Goal: Task Accomplishment & Management: Complete application form

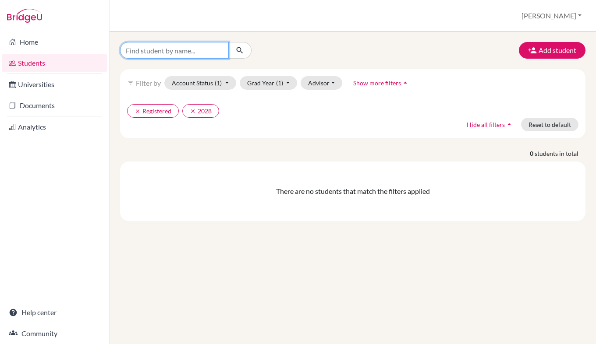
click at [176, 52] on input "Find student by name..." at bounding box center [174, 50] width 109 height 17
type input "gab"
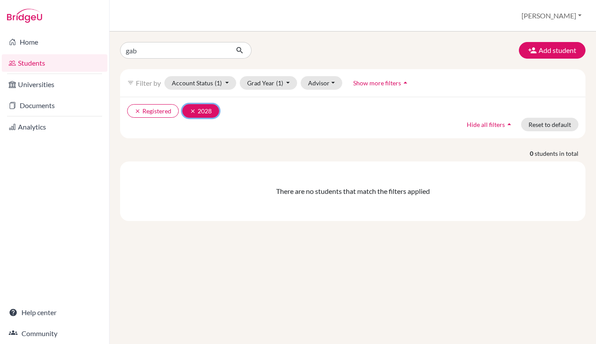
click at [194, 113] on icon "clear" at bounding box center [193, 111] width 6 height 6
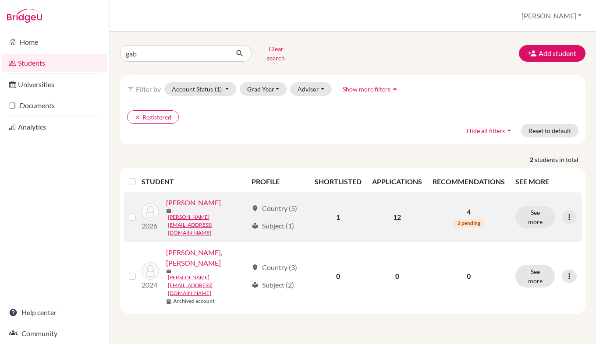
click at [199, 205] on link "[PERSON_NAME]" at bounding box center [193, 203] width 55 height 11
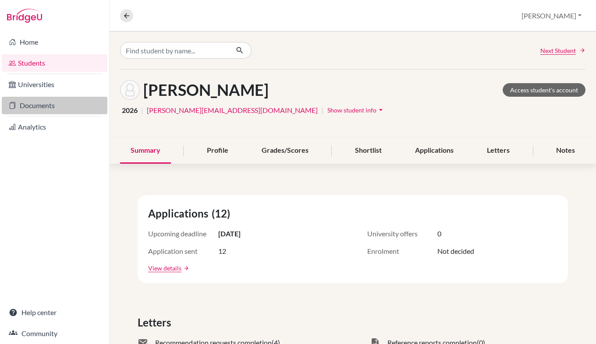
click at [53, 105] on link "Documents" at bounding box center [55, 106] width 106 height 18
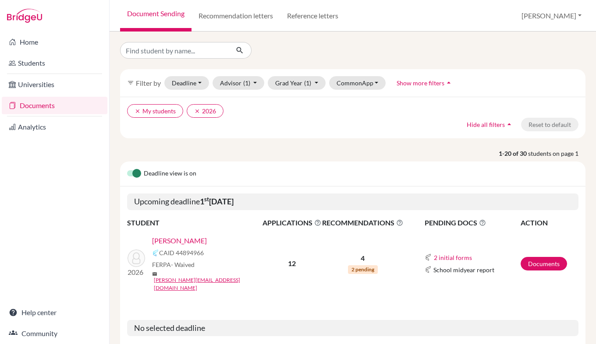
click at [188, 243] on link "[PERSON_NAME]" at bounding box center [179, 241] width 55 height 11
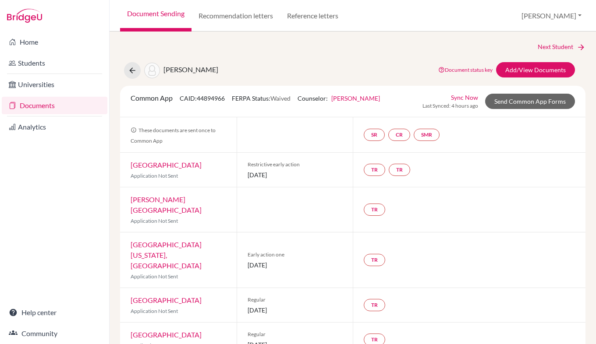
click at [327, 89] on div "Common App CAID: 44894966 FERPA Status: Waived Counselor: Joanna Cooper First N…" at bounding box center [352, 102] width 465 height 32
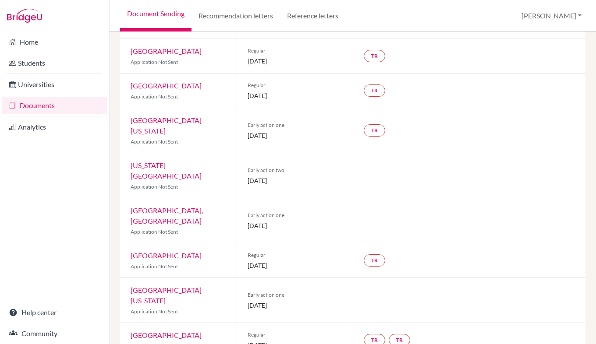
scroll to position [286, 0]
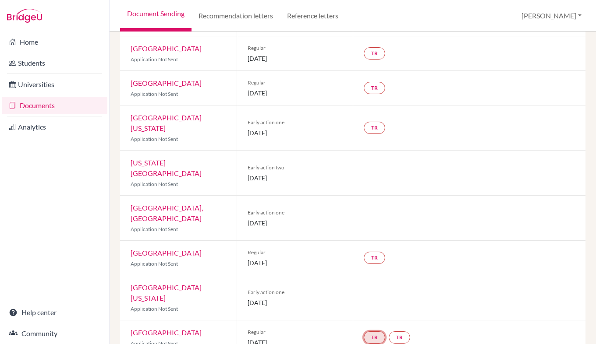
click at [367, 332] on link "TR" at bounding box center [374, 338] width 21 height 12
click at [460, 276] on div at bounding box center [469, 298] width 233 height 45
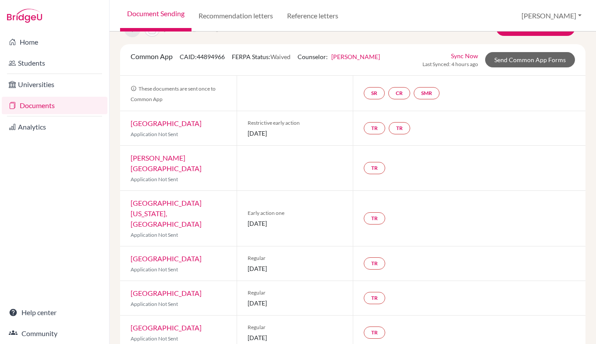
scroll to position [0, 0]
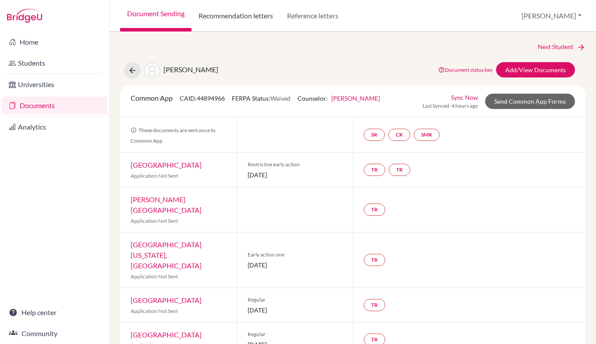
click at [228, 18] on link "Recommendation letters" at bounding box center [235, 16] width 88 height 32
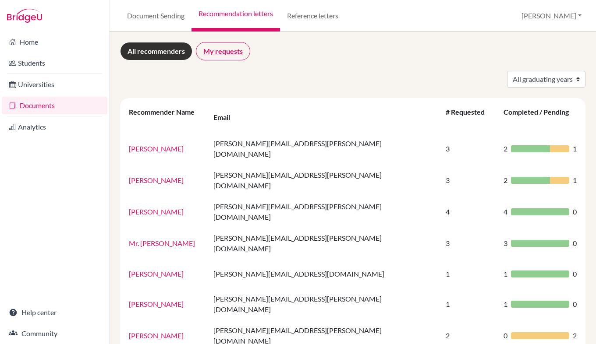
click at [229, 51] on link "My requests" at bounding box center [223, 51] width 54 height 18
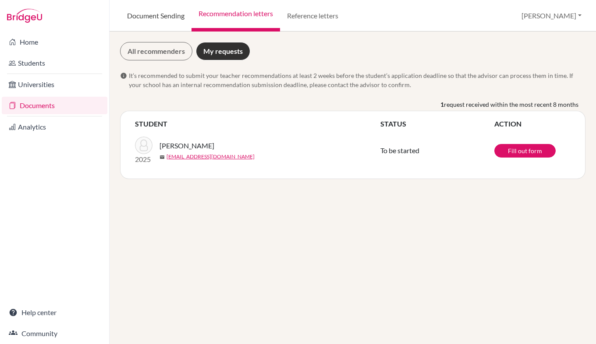
click at [155, 18] on link "Document Sending" at bounding box center [155, 16] width 71 height 32
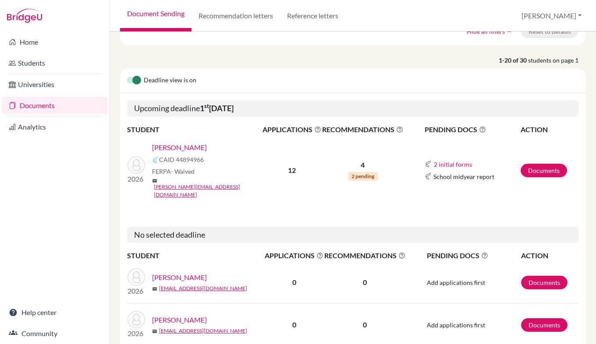
scroll to position [93, 0]
click at [458, 159] on button "2 initial forms" at bounding box center [452, 164] width 39 height 10
click at [375, 188] on td "4 2 pending" at bounding box center [363, 170] width 82 height 71
click at [57, 106] on link "Documents" at bounding box center [55, 106] width 106 height 18
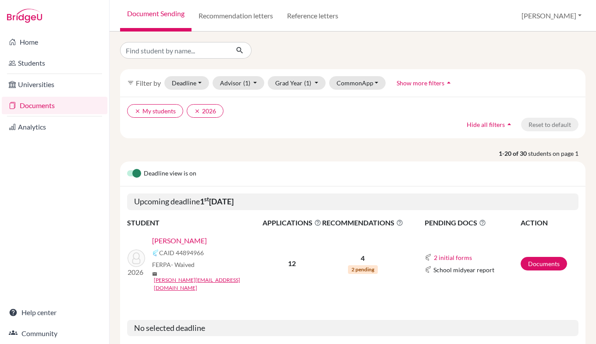
click at [197, 244] on link "[PERSON_NAME]" at bounding box center [179, 241] width 55 height 11
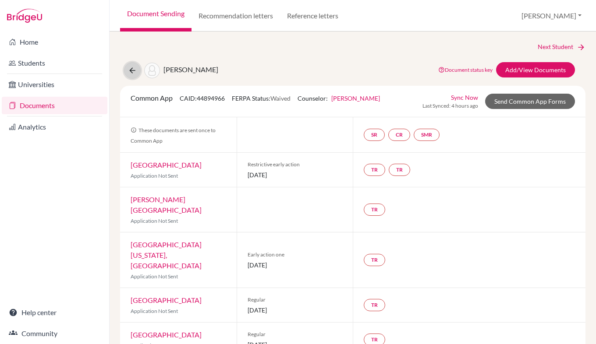
click at [129, 74] on icon at bounding box center [132, 70] width 9 height 9
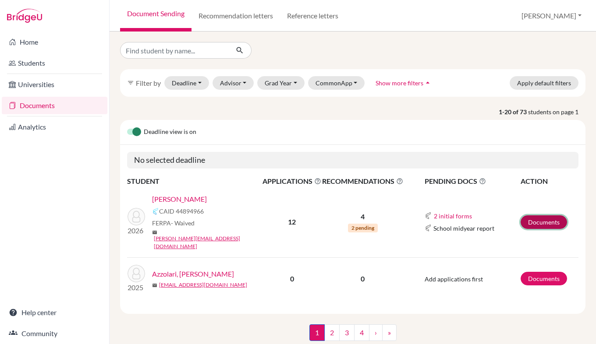
click at [527, 216] on link "Documents" at bounding box center [543, 223] width 46 height 14
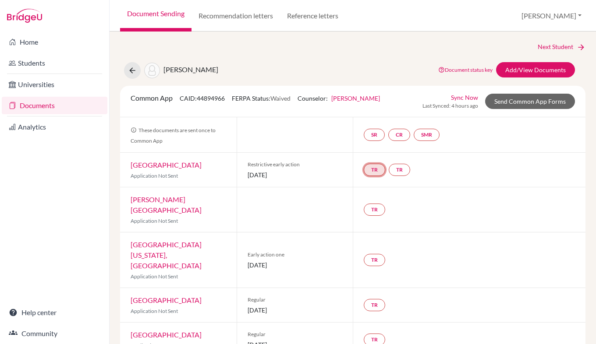
click at [372, 170] on link "TR" at bounding box center [374, 170] width 21 height 12
click at [372, 137] on h3 "Teacher recommendation" at bounding box center [373, 137] width 87 height 16
click at [399, 173] on link "TR" at bounding box center [399, 170] width 21 height 12
click at [314, 173] on span "01 November 2025" at bounding box center [294, 174] width 95 height 9
click at [371, 132] on link "SR" at bounding box center [374, 135] width 21 height 12
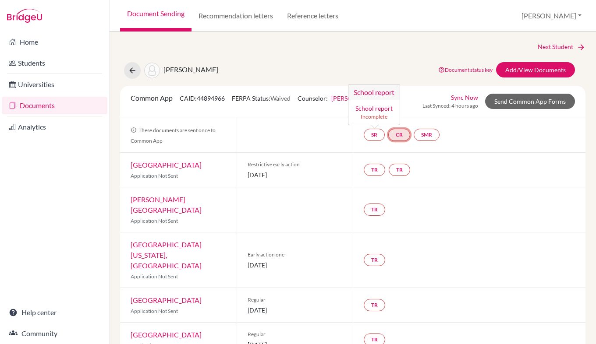
click at [400, 137] on link "CR" at bounding box center [399, 135] width 22 height 12
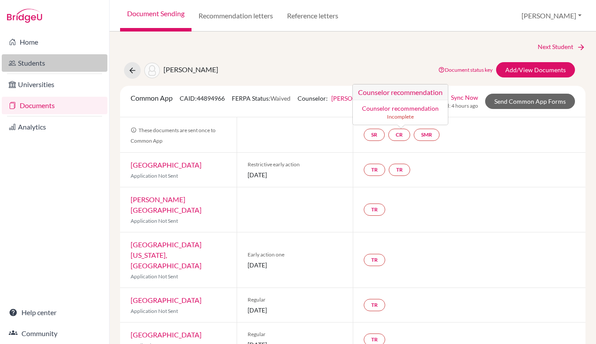
click at [45, 63] on link "Students" at bounding box center [55, 63] width 106 height 18
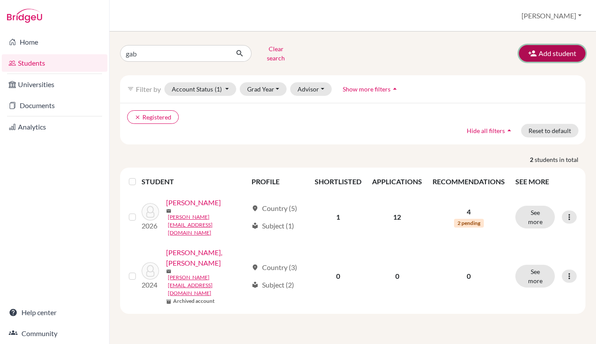
click at [552, 53] on button "Add student" at bounding box center [552, 53] width 67 height 17
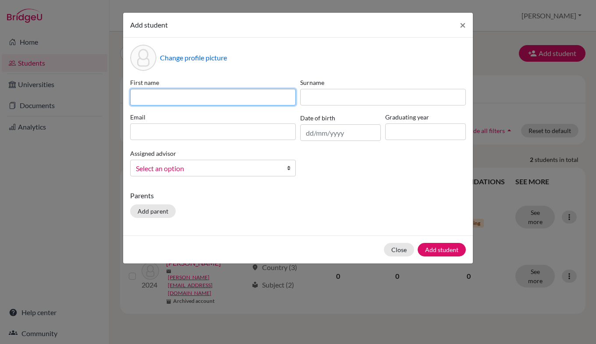
click at [194, 97] on input at bounding box center [213, 97] width 166 height 17
type input "Harald"
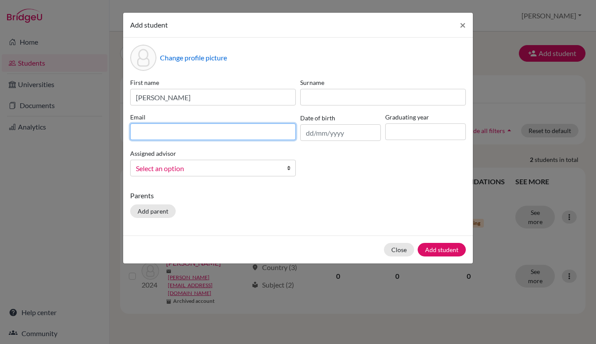
click at [210, 129] on input at bounding box center [213, 132] width 166 height 17
paste input "harald_schlasberg@naisdublin.com"
type input "harald_schlasberg@naisdublin.com"
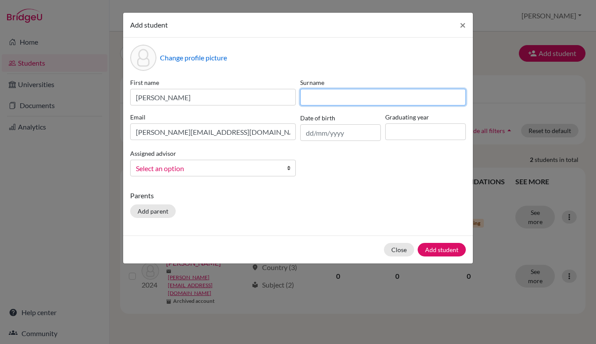
click at [332, 100] on input at bounding box center [383, 97] width 166 height 17
type input "Schlasberg"
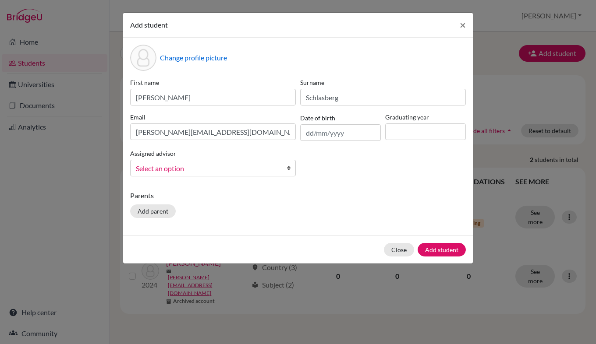
click at [349, 165] on div "First name Harald Surname Schlasberg Email harald_schlasberg@naisdublin.com Dat…" at bounding box center [298, 131] width 340 height 106
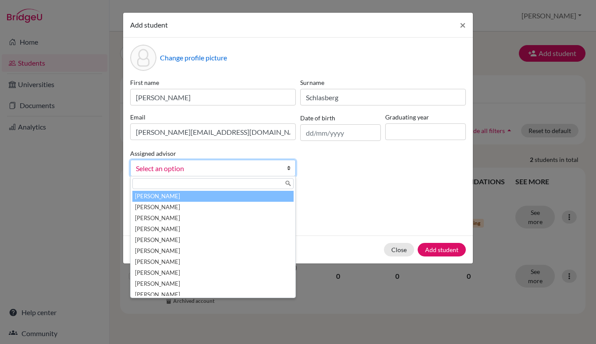
click at [284, 166] on link "Select an option" at bounding box center [213, 168] width 166 height 17
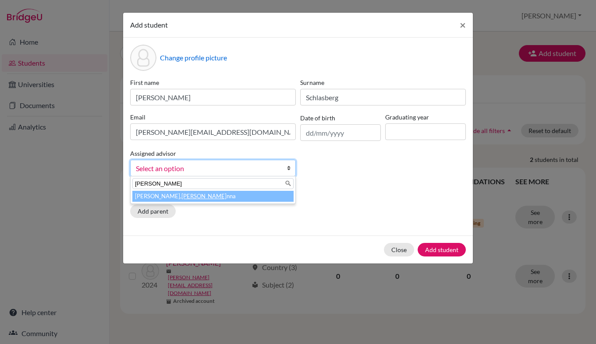
type input "Joa"
click at [229, 200] on li "Cooper, Joa nna" at bounding box center [212, 196] width 161 height 11
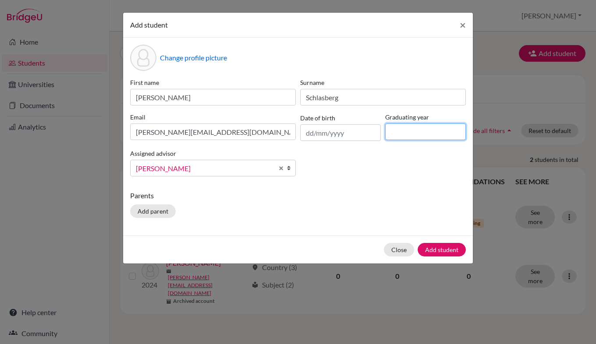
click at [414, 127] on input at bounding box center [425, 132] width 81 height 17
type input "2026"
click at [416, 168] on div "First name Harald Surname Schlasberg Email harald_schlasberg@naisdublin.com Dat…" at bounding box center [298, 131] width 340 height 106
click at [359, 131] on input "text" at bounding box center [340, 132] width 81 height 17
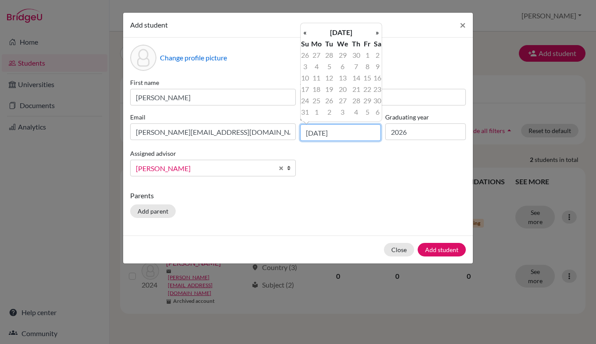
type input "19/05/8"
click at [363, 185] on div "Change profile picture First name Harald Surname Schlasberg Email harald_schlas…" at bounding box center [298, 137] width 350 height 198
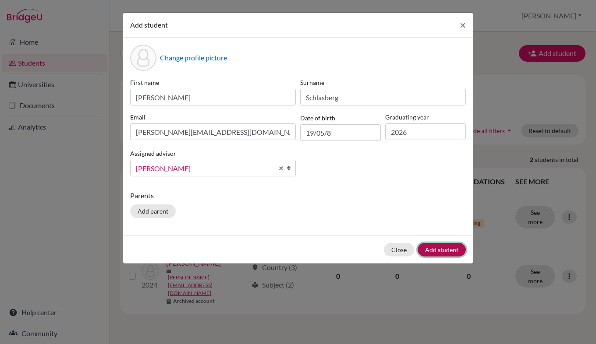
click at [438, 248] on button "Add student" at bounding box center [441, 250] width 48 height 14
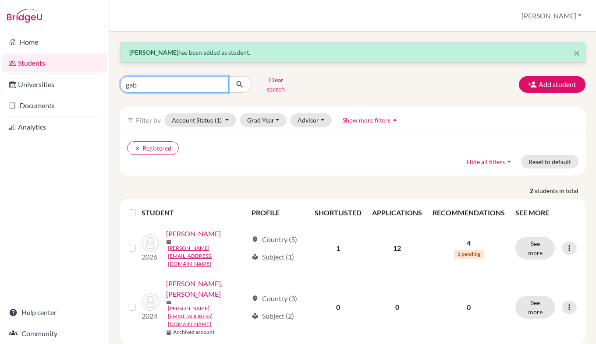
click at [176, 86] on input "gab" at bounding box center [174, 84] width 109 height 17
type input "g"
type input "harald"
click button "submit" at bounding box center [239, 84] width 23 height 17
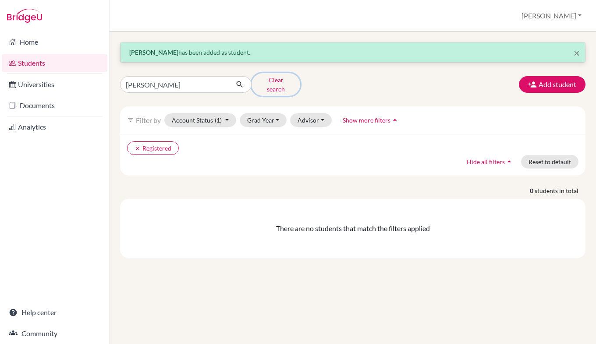
click at [273, 82] on button "Clear search" at bounding box center [275, 84] width 49 height 23
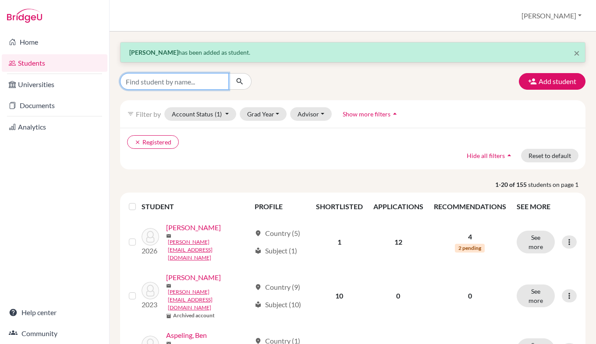
click at [189, 82] on input "Find student by name..." at bounding box center [174, 81] width 109 height 17
type input "harald"
click button "submit" at bounding box center [239, 81] width 23 height 17
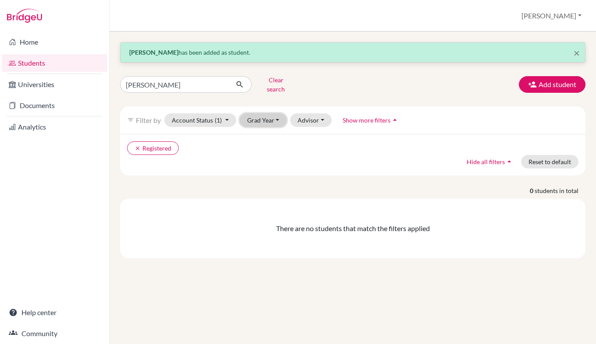
click at [268, 113] on button "Grad Year" at bounding box center [263, 120] width 47 height 14
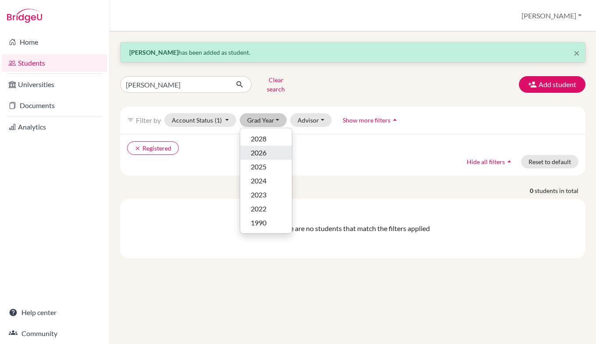
click at [268, 148] on div "2026" at bounding box center [266, 153] width 31 height 11
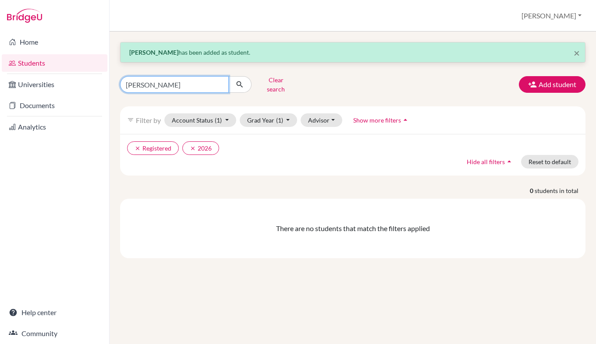
click at [183, 78] on input "harald" at bounding box center [174, 84] width 109 height 17
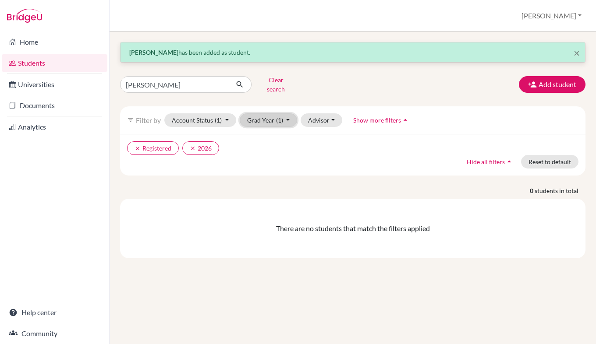
click at [269, 113] on button "Grad Year (1)" at bounding box center [269, 120] width 58 height 14
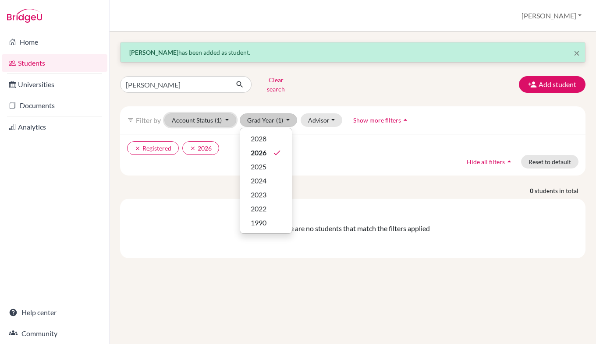
click at [217, 117] on span "(1)" at bounding box center [218, 120] width 7 height 7
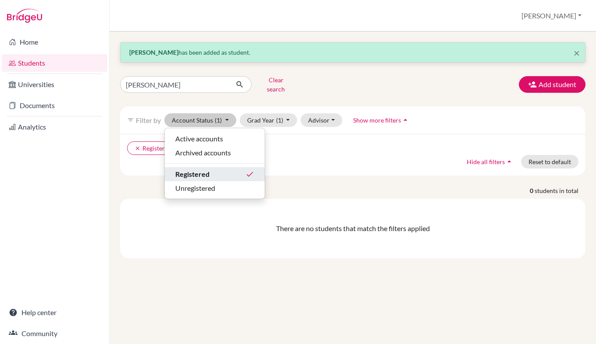
click at [206, 169] on span "Registered" at bounding box center [192, 174] width 34 height 11
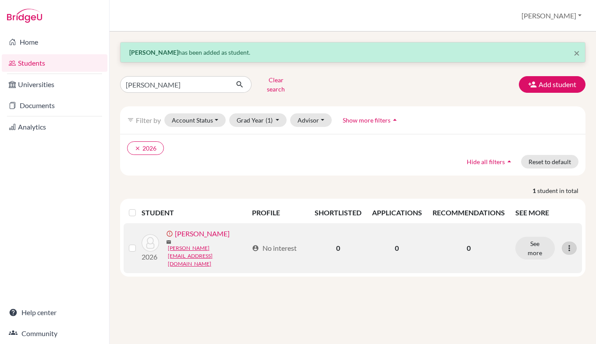
click at [572, 244] on icon at bounding box center [569, 248] width 9 height 9
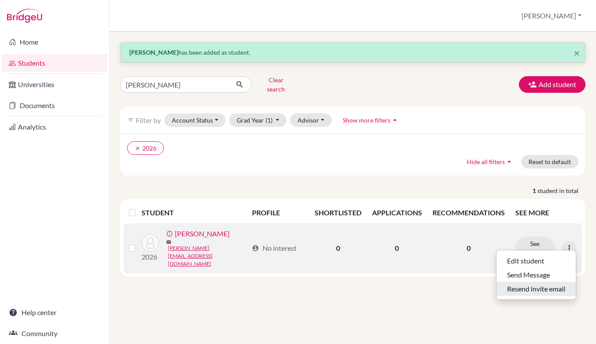
click at [535, 284] on button "Resend invite email" at bounding box center [535, 289] width 79 height 14
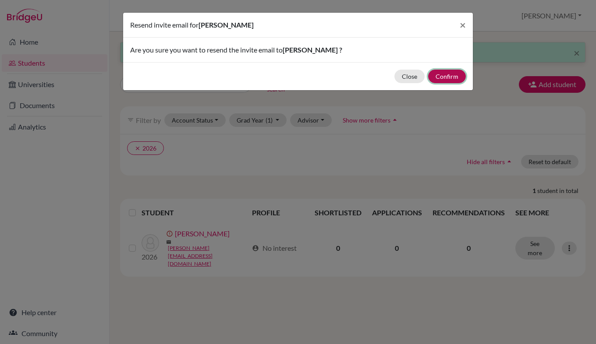
click at [453, 77] on button "Confirm" at bounding box center [447, 77] width 38 height 14
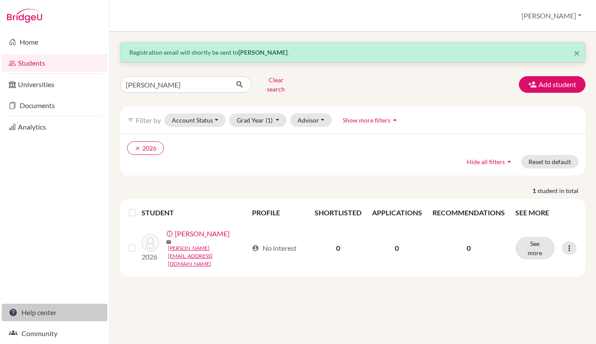
click at [45, 311] on link "Help center" at bounding box center [55, 313] width 106 height 18
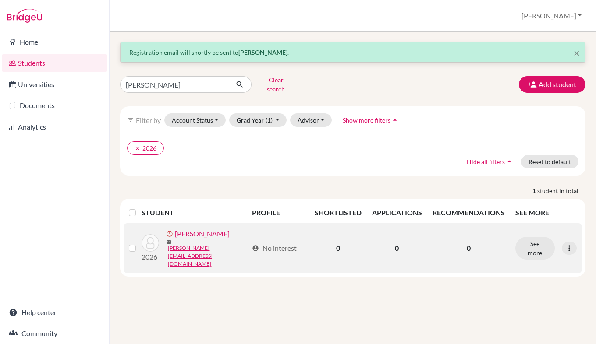
click at [216, 232] on link "[PERSON_NAME]" at bounding box center [202, 234] width 55 height 11
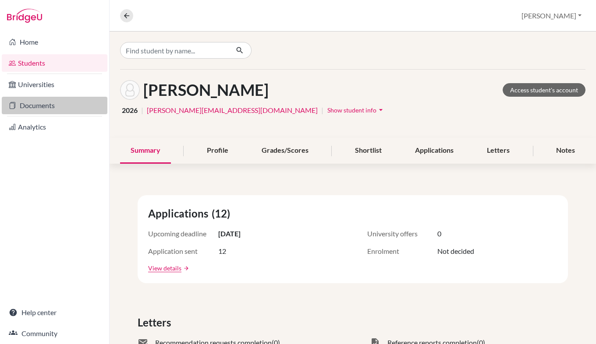
click at [51, 105] on link "Documents" at bounding box center [55, 106] width 106 height 18
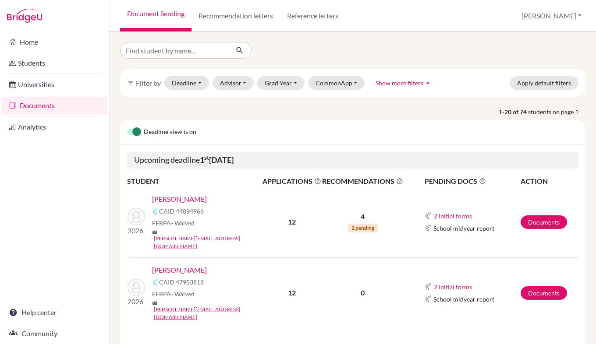
click at [203, 265] on link "Schlasberg, Harald" at bounding box center [179, 270] width 55 height 11
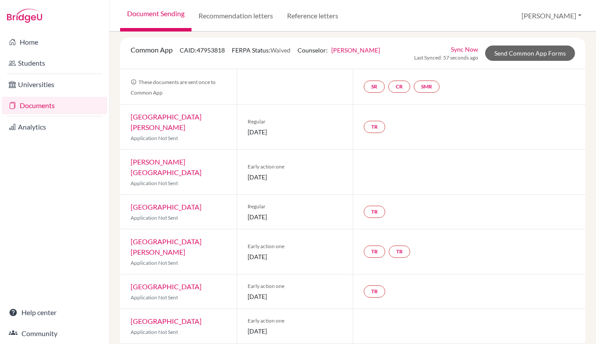
scroll to position [49, 0]
click at [368, 89] on link "SR" at bounding box center [374, 86] width 21 height 12
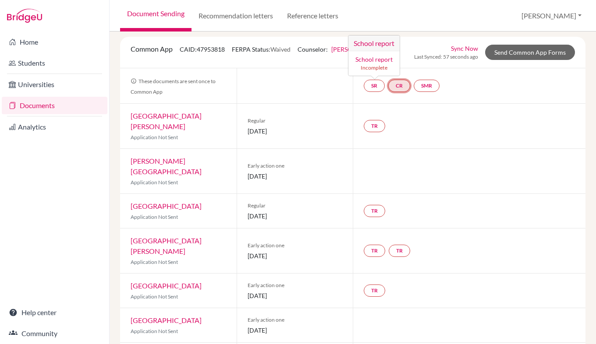
click at [401, 88] on link "CR" at bounding box center [399, 86] width 22 height 12
click at [423, 85] on link "SMR" at bounding box center [427, 86] width 26 height 12
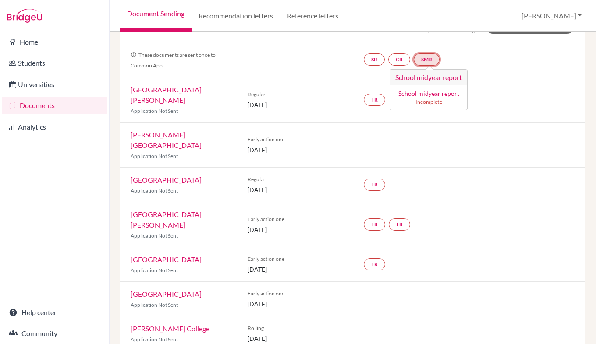
scroll to position [77, 0]
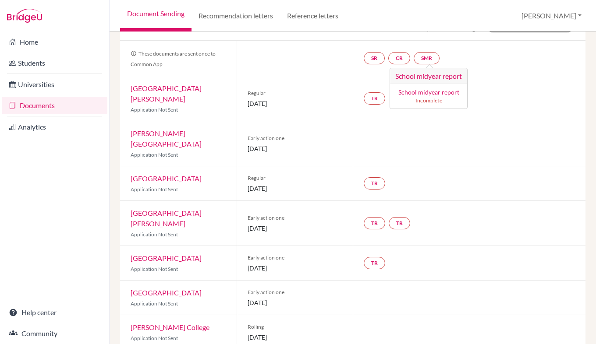
click at [443, 144] on div at bounding box center [469, 143] width 233 height 45
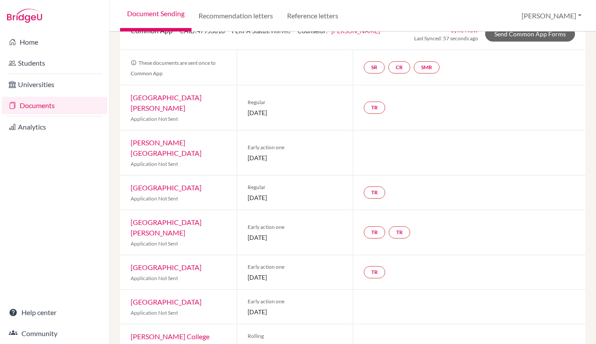
scroll to position [0, 0]
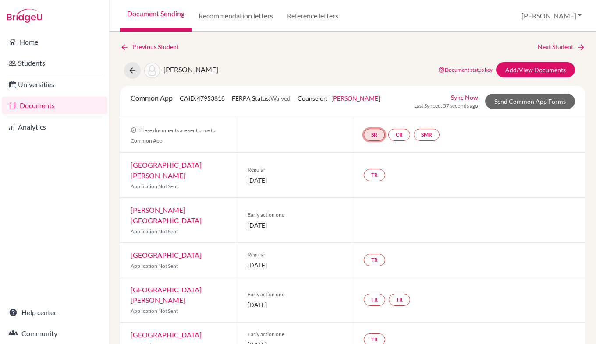
click at [374, 134] on link "SR" at bounding box center [374, 135] width 21 height 12
click at [378, 109] on link "School report" at bounding box center [373, 108] width 37 height 7
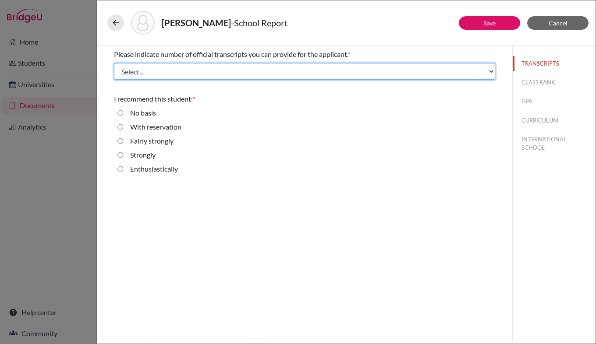
click at [307, 70] on select "Select... 1 2 3 4" at bounding box center [304, 71] width 381 height 17
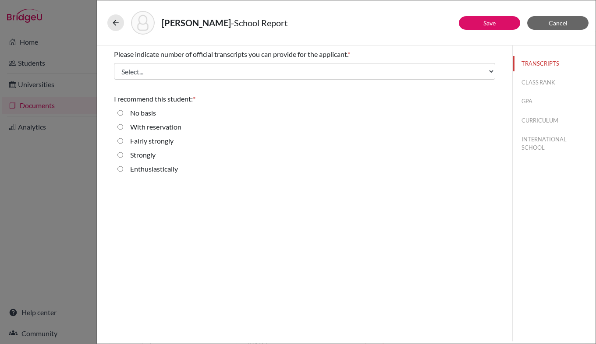
click at [315, 191] on div "Please indicate number of official transcripts you can provide for the applican…" at bounding box center [304, 194] width 415 height 296
click at [54, 160] on div "Schlasberg, Harald - School Report Save Cancel Please indicate number of offici…" at bounding box center [298, 172] width 596 height 344
click at [117, 26] on icon at bounding box center [115, 22] width 9 height 9
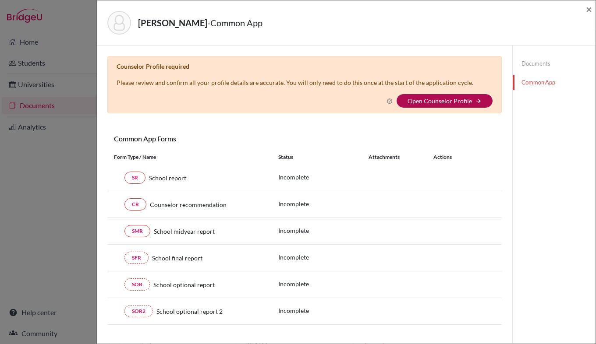
click at [429, 103] on link "Open Counselor Profile" at bounding box center [439, 100] width 64 height 7
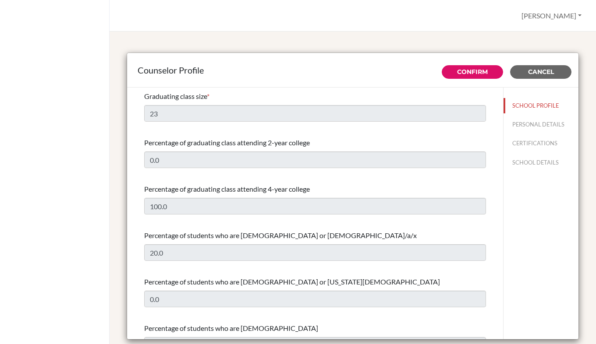
select select "1"
click at [526, 107] on button "SCHOOL PROFILE" at bounding box center [540, 105] width 75 height 15
click at [536, 74] on span "Cancel" at bounding box center [541, 72] width 26 height 8
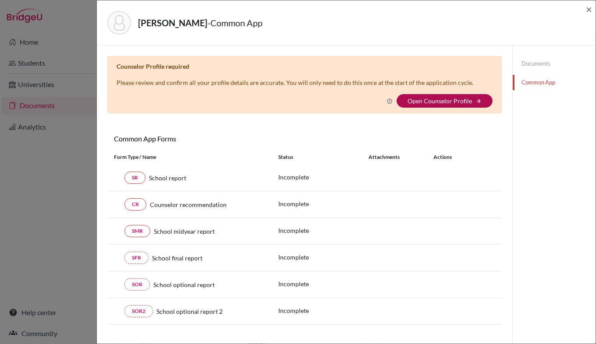
click at [444, 103] on link "Open Counselor Profile" at bounding box center [439, 100] width 64 height 7
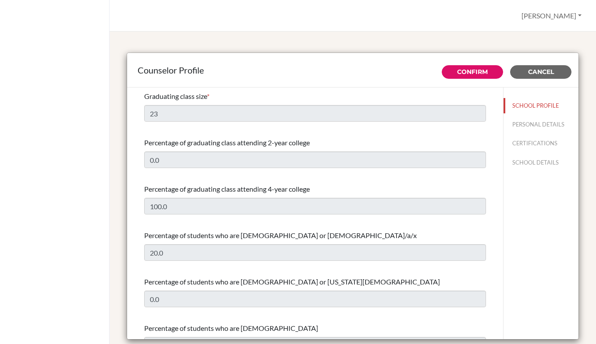
select select "1"
click at [537, 71] on span "Cancel" at bounding box center [541, 72] width 26 height 8
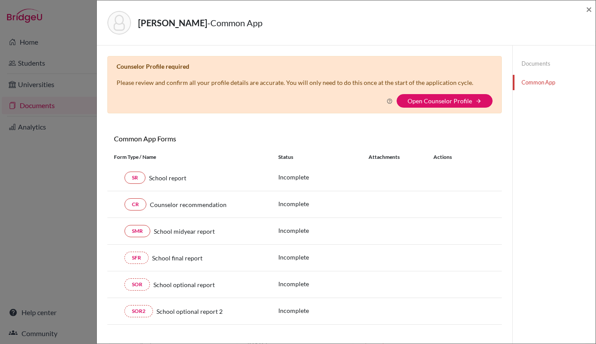
click at [72, 159] on div "Schlasberg, Harald - Common App × × Counselor Profile required Please review an…" at bounding box center [298, 172] width 596 height 344
click at [591, 11] on span "×" at bounding box center [589, 9] width 6 height 13
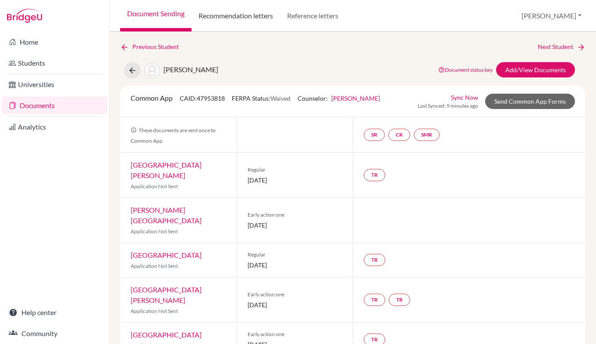
click at [218, 13] on link "Recommendation letters" at bounding box center [235, 16] width 88 height 32
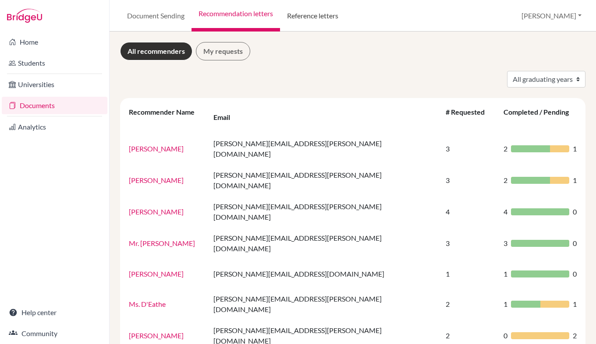
click at [302, 16] on link "Reference letters" at bounding box center [312, 16] width 65 height 32
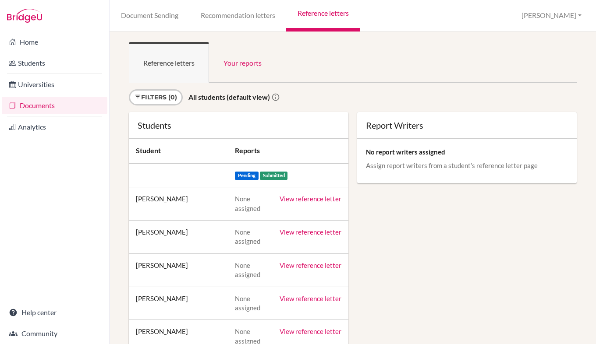
click at [305, 200] on link "View reference letter" at bounding box center [310, 199] width 62 height 8
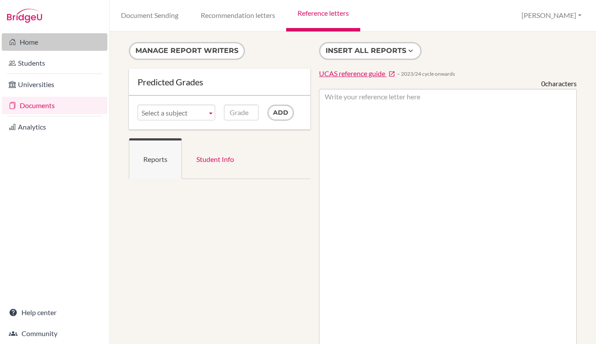
click at [31, 39] on link "Home" at bounding box center [55, 42] width 106 height 18
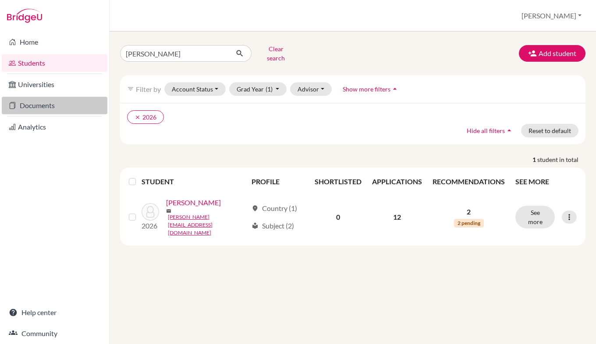
click at [45, 110] on link "Documents" at bounding box center [55, 106] width 106 height 18
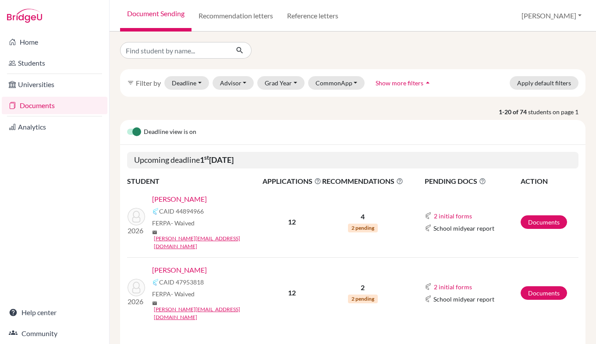
click at [127, 127] on label at bounding box center [127, 127] width 0 height 0
click at [131, 133] on input "checkbox" at bounding box center [130, 131] width 7 height 9
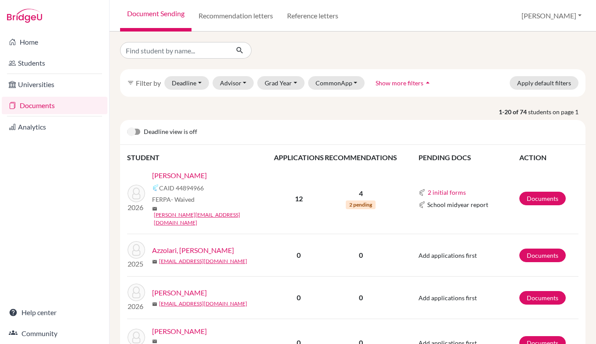
click at [127, 127] on label at bounding box center [127, 127] width 0 height 0
click at [134, 132] on input "checkbox" at bounding box center [130, 131] width 7 height 9
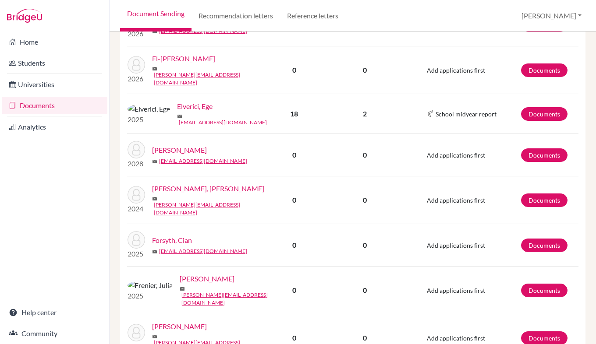
scroll to position [847, 0]
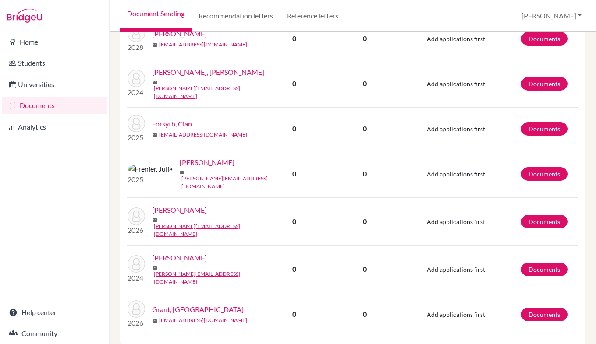
click at [180, 157] on link "Frenier, Julia" at bounding box center [207, 162] width 55 height 11
click at [39, 106] on link "Documents" at bounding box center [55, 106] width 106 height 18
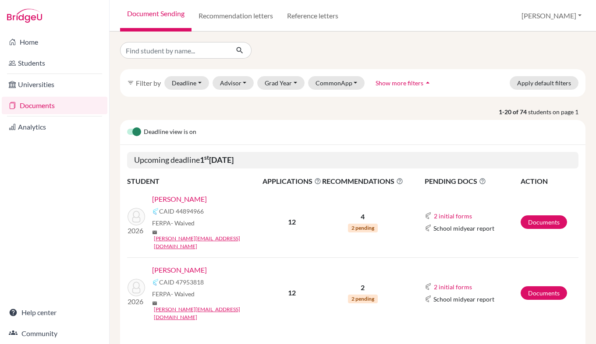
click at [189, 265] on link "Schlasberg, Harald" at bounding box center [179, 270] width 55 height 11
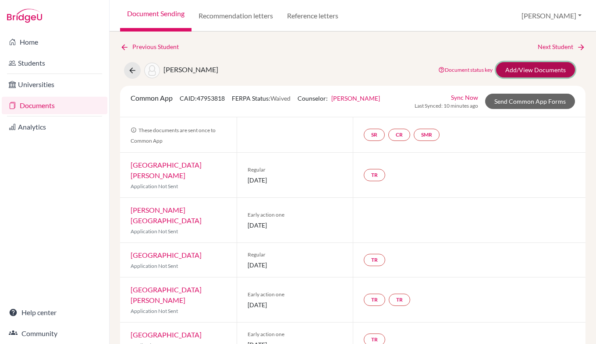
click at [542, 69] on link "Add/View Documents" at bounding box center [535, 69] width 79 height 15
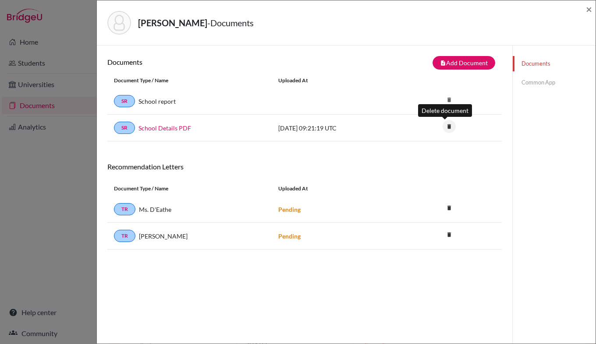
click at [445, 127] on icon "delete" at bounding box center [448, 126] width 13 height 13
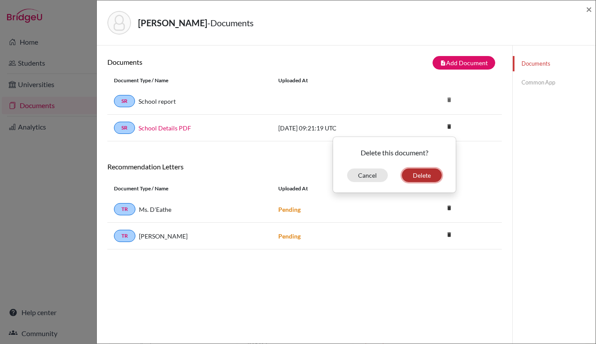
click at [427, 171] on button "Delete" at bounding box center [422, 176] width 40 height 14
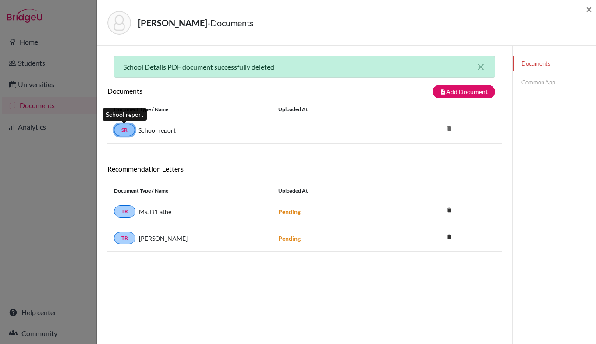
click at [130, 132] on link "SR" at bounding box center [124, 130] width 21 height 12
click at [460, 92] on button "note_add Add Document" at bounding box center [463, 92] width 63 height 14
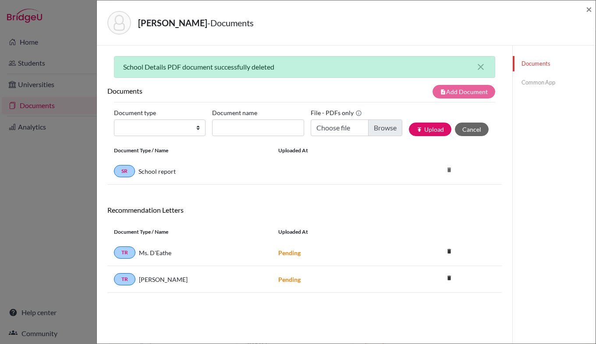
click at [64, 50] on div "Schlasberg, Harald - Documents × School Details PDF document successfully delet…" at bounding box center [298, 172] width 596 height 344
click at [590, 9] on span "×" at bounding box center [589, 9] width 6 height 13
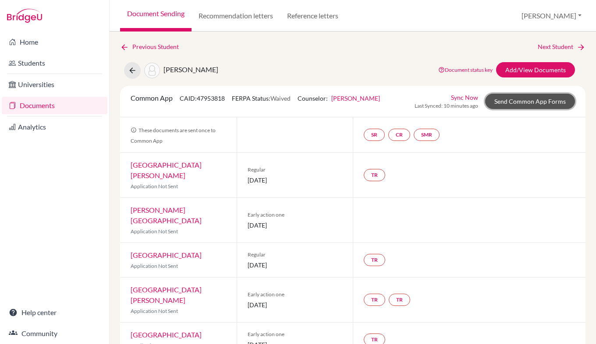
click at [509, 103] on link "Send Common App Forms" at bounding box center [530, 101] width 90 height 15
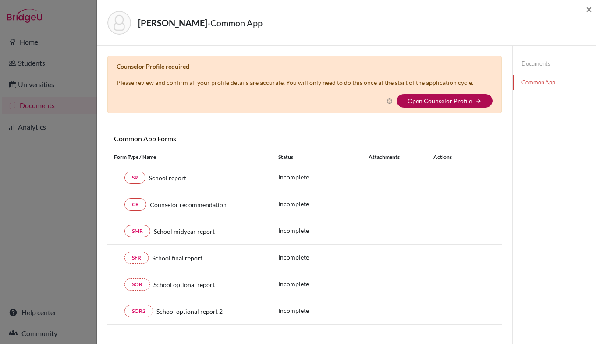
click at [440, 104] on link "Open Counselor Profile" at bounding box center [439, 100] width 64 height 7
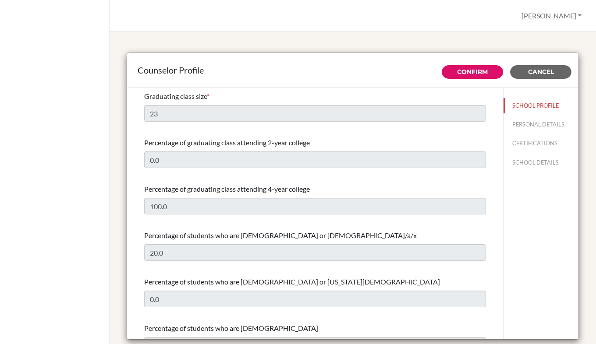
select select "1"
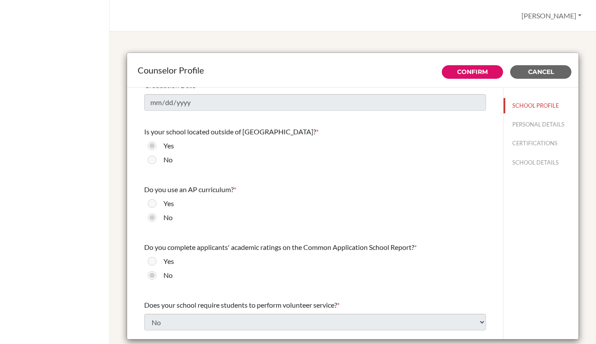
scroll to position [937, 0]
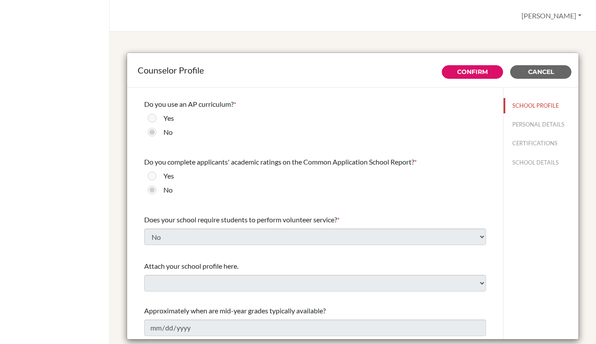
drag, startPoint x: 574, startPoint y: 304, endPoint x: 576, endPoint y: 283, distance: 21.1
click at [576, 283] on div "Counselor Profile Confirm Cancel Graduating class size * 23 Percentage of gradu…" at bounding box center [352, 197] width 465 height 310
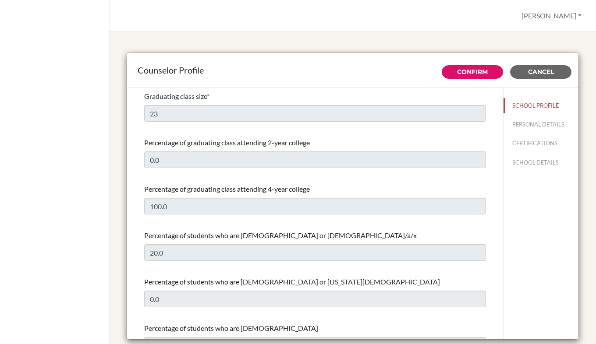
scroll to position [0, 0]
click at [535, 72] on span "Cancel" at bounding box center [541, 72] width 26 height 8
click at [560, 18] on button "[PERSON_NAME]" at bounding box center [551, 15] width 68 height 17
click at [545, 40] on link "Profile" at bounding box center [550, 36] width 69 height 14
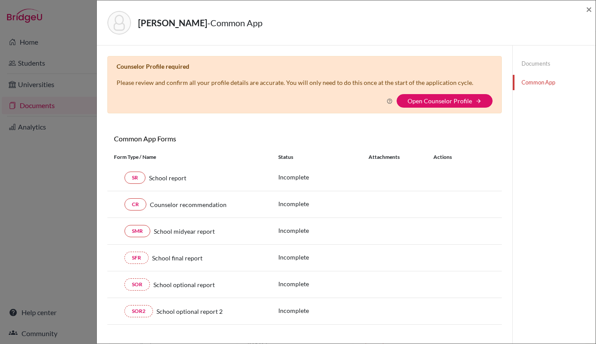
click at [71, 61] on div "[PERSON_NAME] - Common App × × Counselor Profile required Please review and con…" at bounding box center [298, 172] width 596 height 344
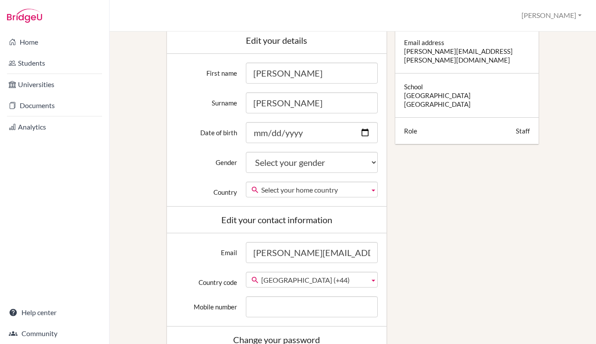
scroll to position [158, 0]
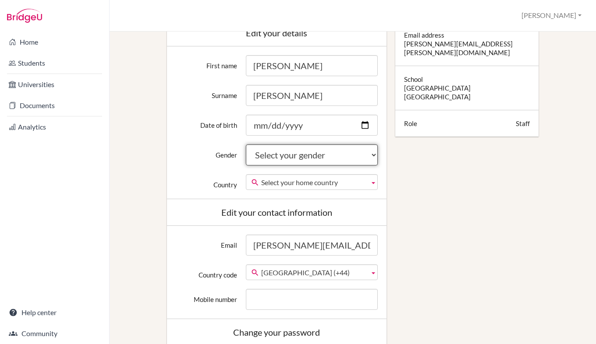
click at [353, 150] on select "Select your gender Female Male Neither" at bounding box center [312, 155] width 132 height 21
select select "female"
click at [246, 145] on select "Select your gender Female Male Neither" at bounding box center [312, 155] width 132 height 21
click at [461, 182] on div "Edit profile Change your profile pic Choose file Edit your details First name J…" at bounding box center [352, 248] width 456 height 694
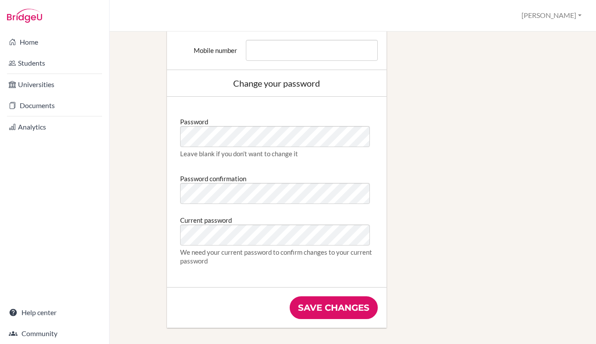
scroll to position [480, 0]
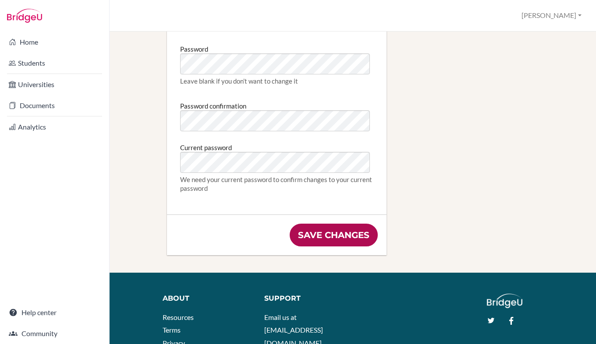
click at [315, 236] on input "Save changes" at bounding box center [334, 235] width 88 height 23
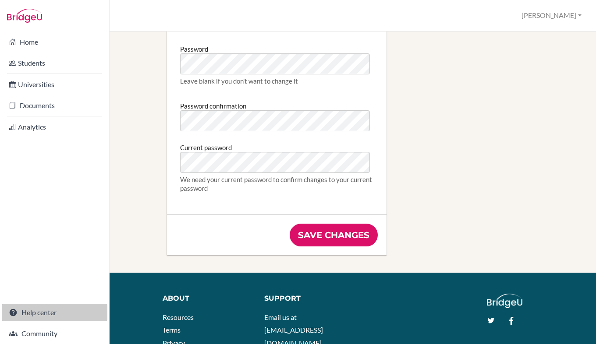
click at [39, 319] on link "Help center" at bounding box center [55, 313] width 106 height 18
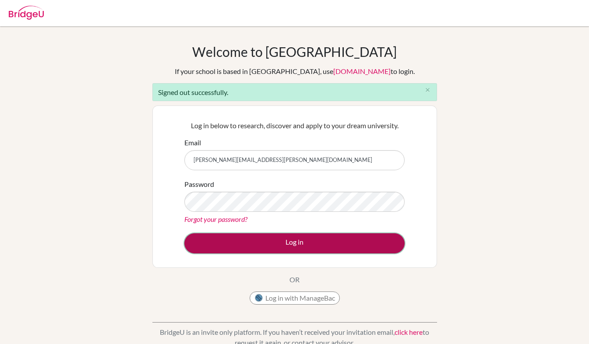
click at [286, 240] on button "Log in" at bounding box center [294, 243] width 220 height 20
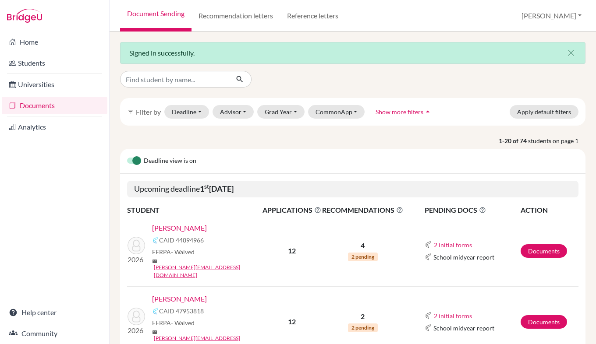
click at [187, 227] on link "[PERSON_NAME]" at bounding box center [179, 228] width 55 height 11
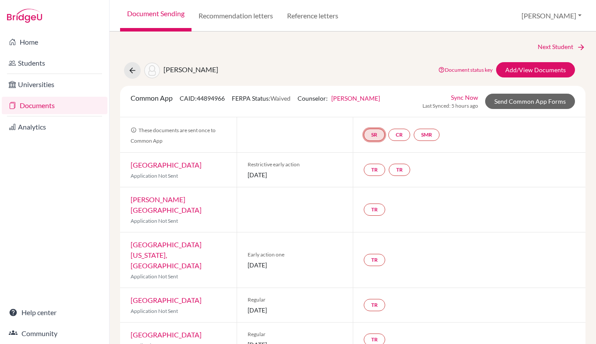
click at [377, 137] on link "SR" at bounding box center [374, 135] width 21 height 12
click at [381, 107] on link "School report" at bounding box center [373, 108] width 37 height 7
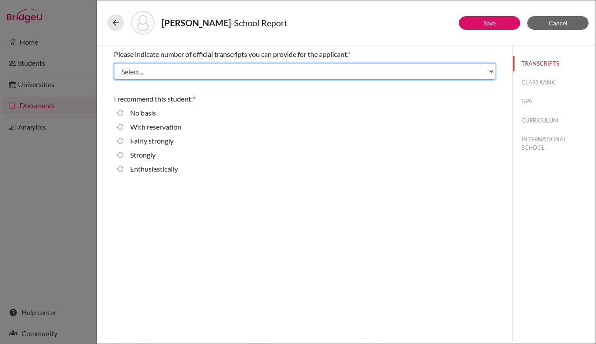
click at [388, 71] on select "Select... 1 2 3 4" at bounding box center [304, 71] width 381 height 17
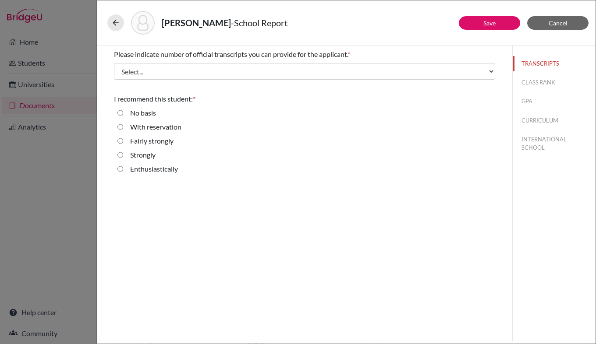
click at [437, 197] on div "Please indicate number of official transcripts you can provide for the applican…" at bounding box center [304, 194] width 415 height 296
click at [119, 171] on input "Enthusiastically" at bounding box center [120, 169] width 6 height 11
radio input "true"
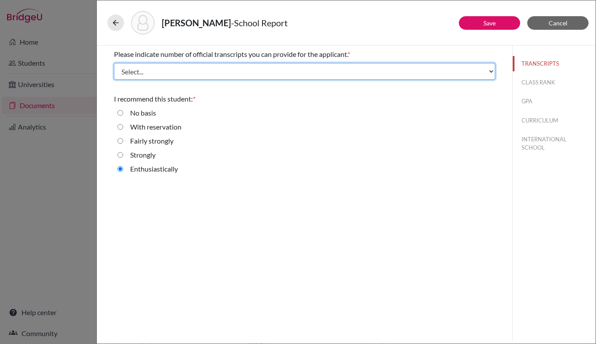
click at [253, 75] on select "Select... 1 2 3 4" at bounding box center [304, 71] width 381 height 17
select select "3"
click at [114, 63] on select "Select... 1 2 3 4" at bounding box center [304, 71] width 381 height 17
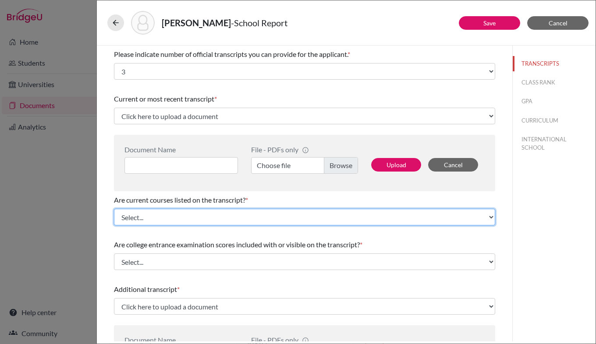
click at [306, 219] on select "Select... Yes No" at bounding box center [304, 217] width 381 height 17
select select "0"
click at [114, 209] on select "Select... Yes No" at bounding box center [304, 217] width 381 height 17
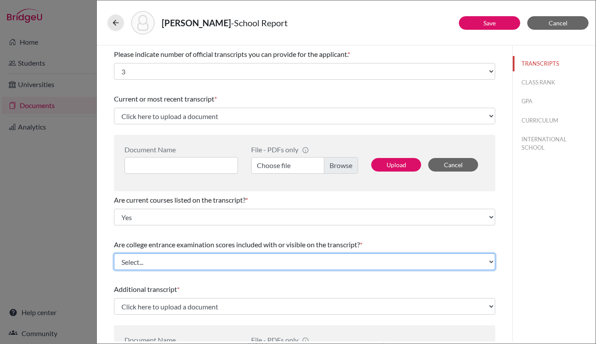
click at [277, 258] on select "Select... Yes No" at bounding box center [304, 262] width 381 height 17
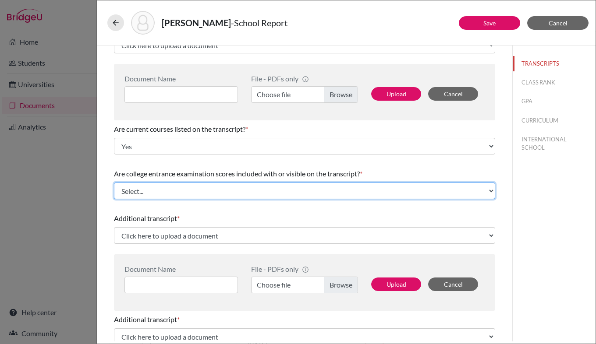
scroll to position [80, 0]
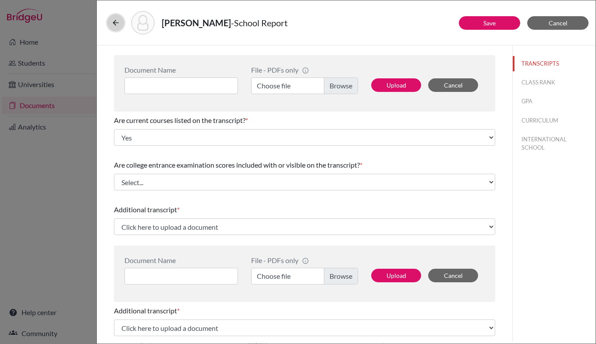
click at [117, 26] on icon at bounding box center [115, 22] width 9 height 9
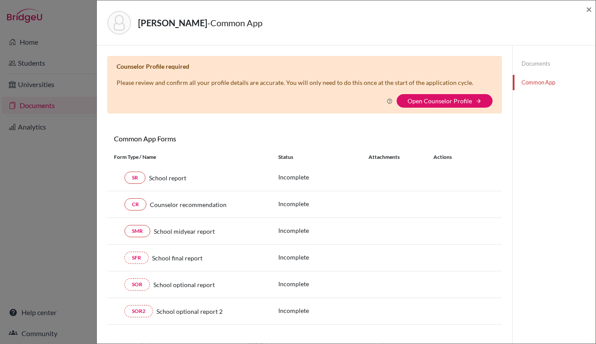
click at [386, 101] on icon at bounding box center [389, 101] width 6 height 6
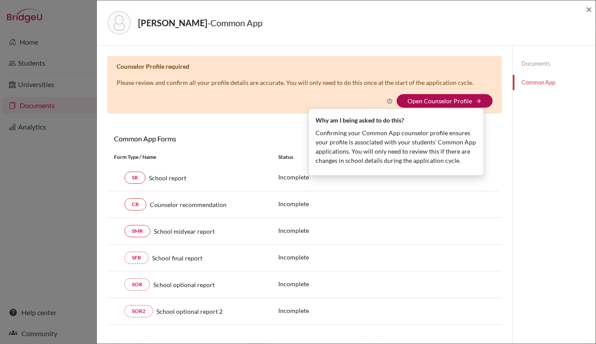
click at [419, 103] on link "Open Counselor Profile" at bounding box center [439, 100] width 64 height 7
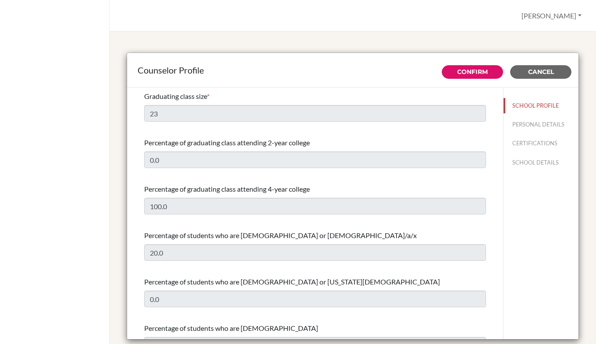
select select "1"
click at [532, 67] on button "Cancel" at bounding box center [540, 72] width 61 height 14
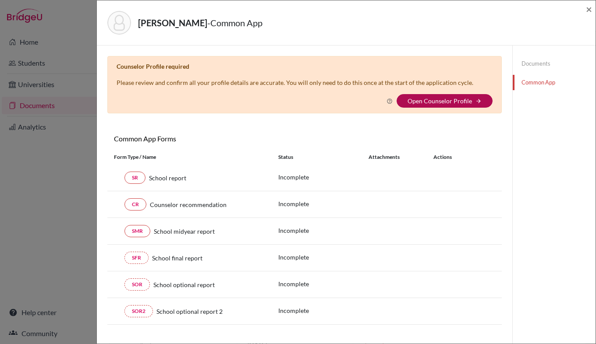
click at [458, 100] on link "Open Counselor Profile" at bounding box center [439, 100] width 64 height 7
click at [74, 204] on div "[PERSON_NAME] - Common App × × Counselor Profile required Please review and con…" at bounding box center [298, 172] width 596 height 344
click at [587, 7] on span "×" at bounding box center [589, 9] width 6 height 13
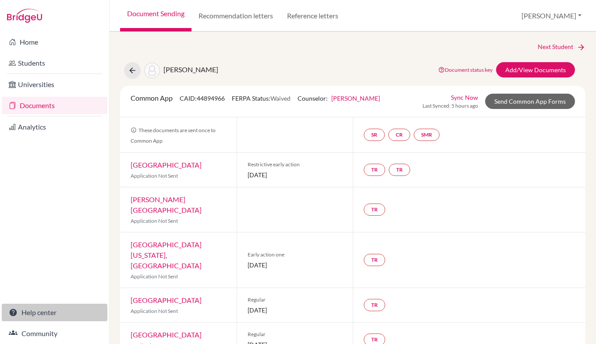
click at [30, 313] on link "Help center" at bounding box center [55, 313] width 106 height 18
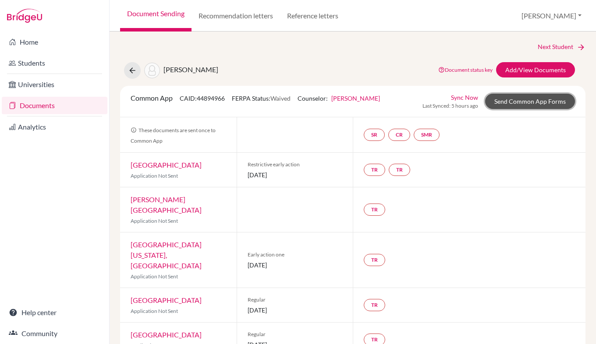
click at [531, 101] on link "Send Common App Forms" at bounding box center [530, 101] width 90 height 15
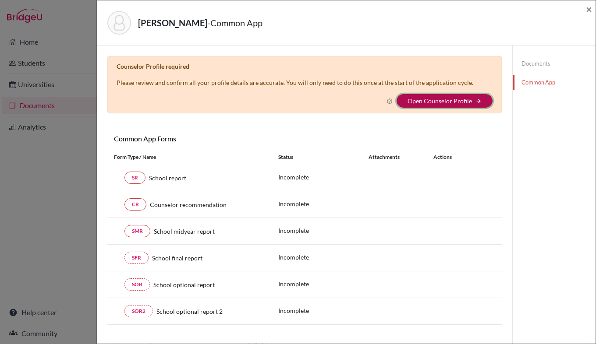
click at [454, 97] on button "Open Counselor Profile arrow_forward" at bounding box center [444, 101] width 96 height 14
click at [476, 101] on button "Open Counselor Profile arrow_forward" at bounding box center [444, 101] width 96 height 14
click at [386, 100] on icon at bounding box center [389, 101] width 6 height 6
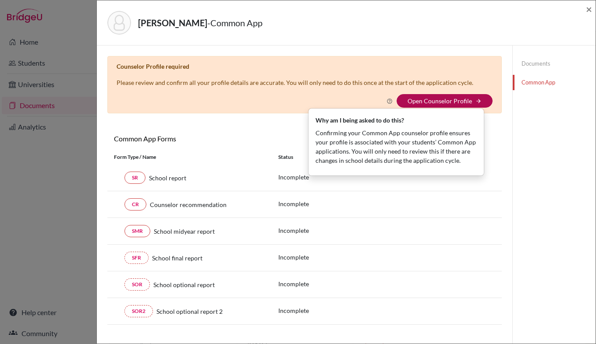
click at [410, 98] on link "Open Counselor Profile" at bounding box center [439, 100] width 64 height 7
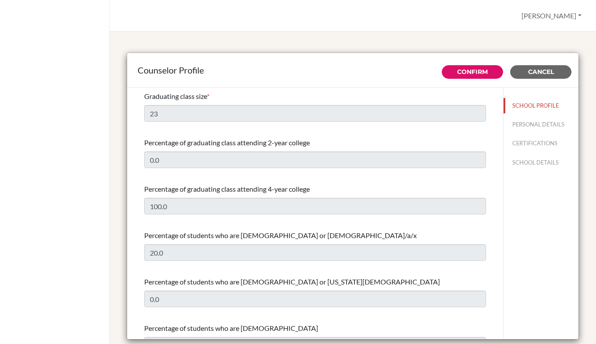
select select "1"
drag, startPoint x: 194, startPoint y: 111, endPoint x: 252, endPoint y: 76, distance: 67.0
click at [252, 76] on div "Counselor Profile" at bounding box center [353, 70] width 430 height 13
click at [518, 128] on button "PERSONAL DETAILS" at bounding box center [540, 124] width 75 height 15
type input "[PERSON_NAME]"
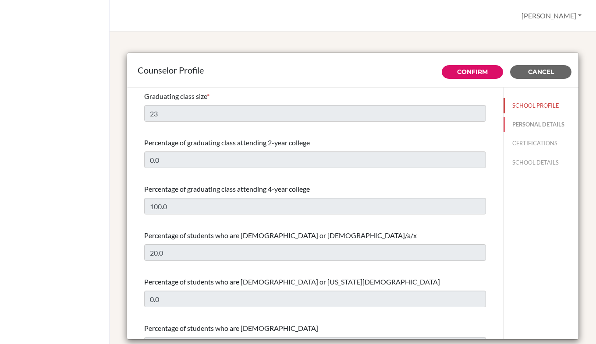
type input "[PERSON_NAME]"
type input "School Counsellor"
type input "353.1544 2323"
type input "[PERSON_NAME][EMAIL_ADDRESS][PERSON_NAME][DOMAIN_NAME]"
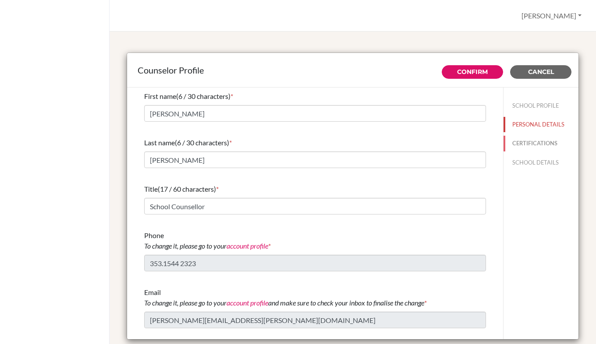
click at [523, 142] on button "CERTIFICATIONS" at bounding box center [540, 143] width 75 height 15
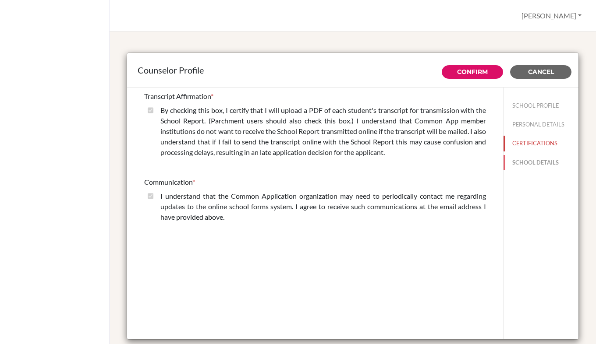
click at [525, 160] on button "SCHOOL DETAILS" at bounding box center [540, 162] width 75 height 15
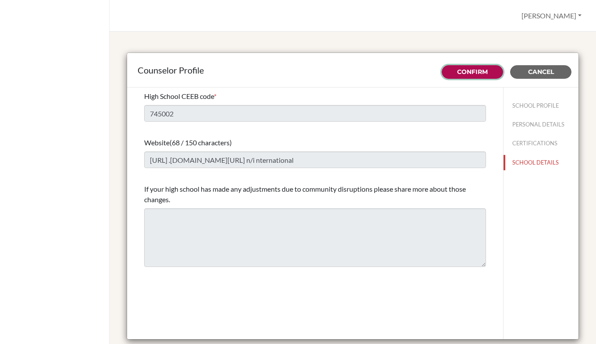
click at [461, 75] on link "Confirm" at bounding box center [472, 72] width 31 height 8
type input "23"
type input "0.0"
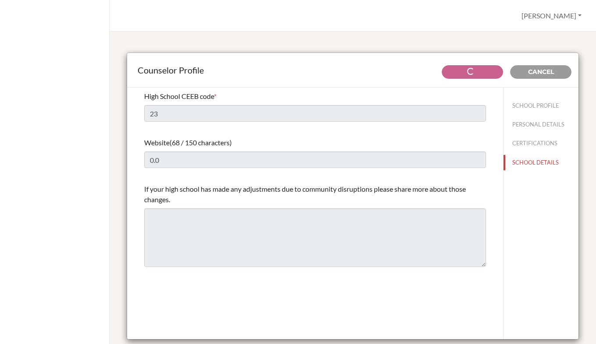
select select "1"
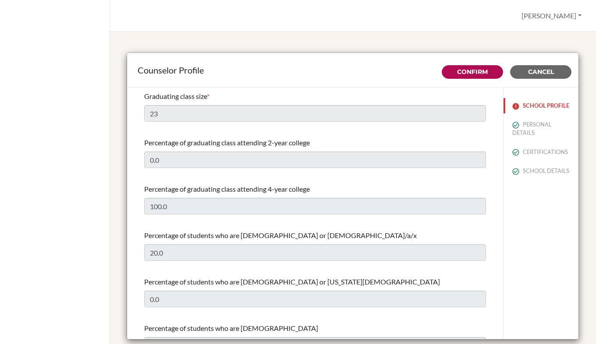
click at [516, 108] on button "SCHOOL PROFILE" at bounding box center [540, 105] width 75 height 15
click at [512, 107] on img at bounding box center [515, 106] width 7 height 7
click at [519, 113] on button "SCHOOL PROFILE" at bounding box center [540, 105] width 75 height 15
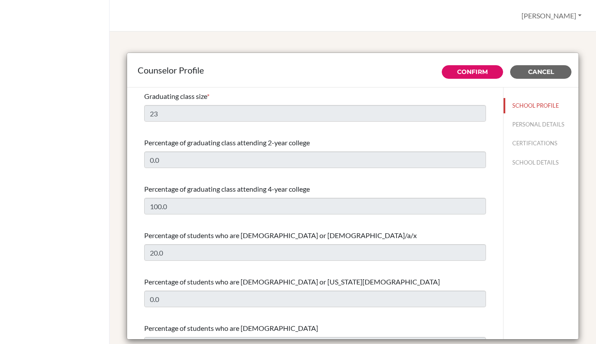
select select "1"
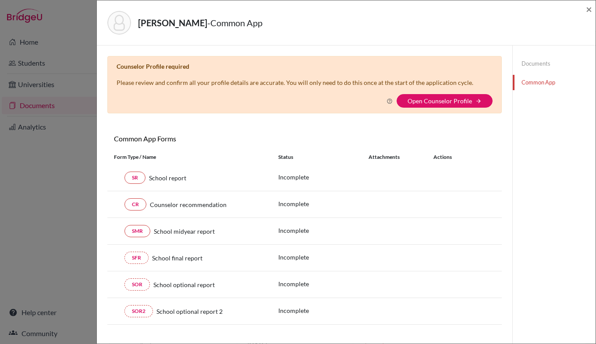
click at [60, 46] on div "Andrade, Gabriel - Common App × × Counselor Profile required Please review and …" at bounding box center [298, 172] width 596 height 344
click at [586, 7] on span "×" at bounding box center [589, 9] width 6 height 13
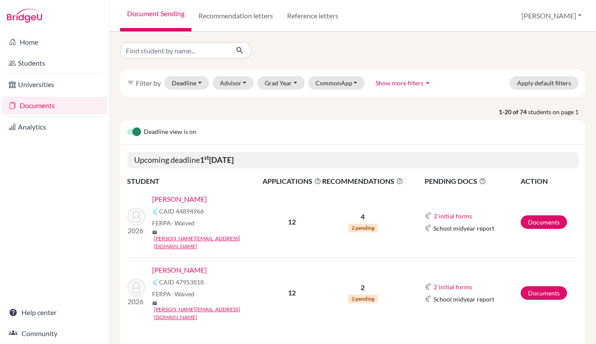
click at [199, 265] on link "[PERSON_NAME]" at bounding box center [179, 270] width 55 height 11
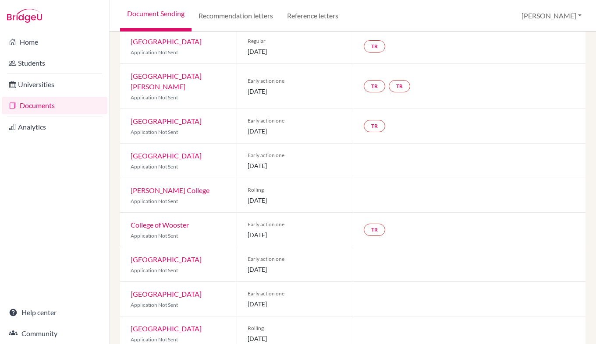
scroll to position [234, 0]
